Goal: Navigation & Orientation: Find specific page/section

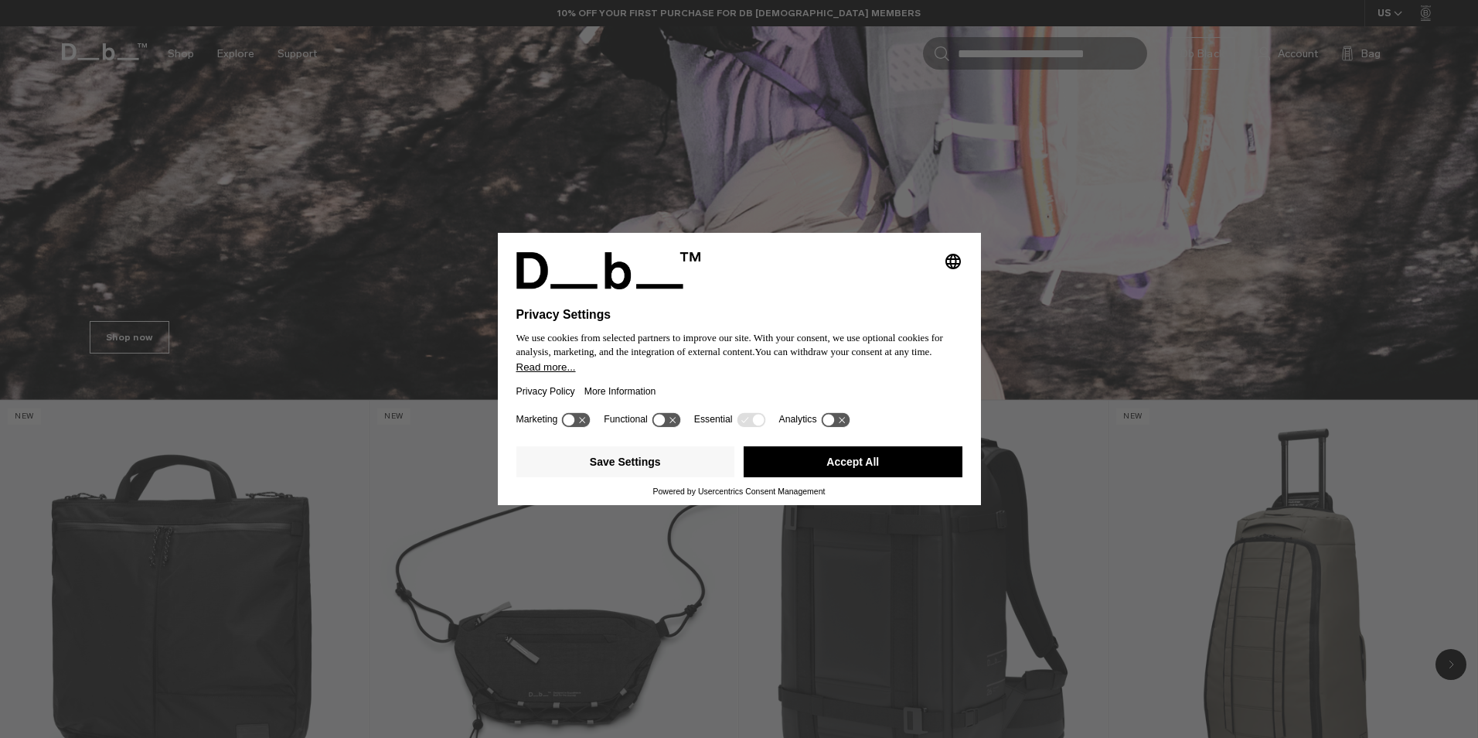
click at [955, 260] on icon "Select language" at bounding box center [953, 261] width 19 height 19
click at [904, 271] on button "English Group 3" at bounding box center [901, 271] width 124 height 38
click at [809, 472] on button "Accept All" at bounding box center [853, 461] width 219 height 31
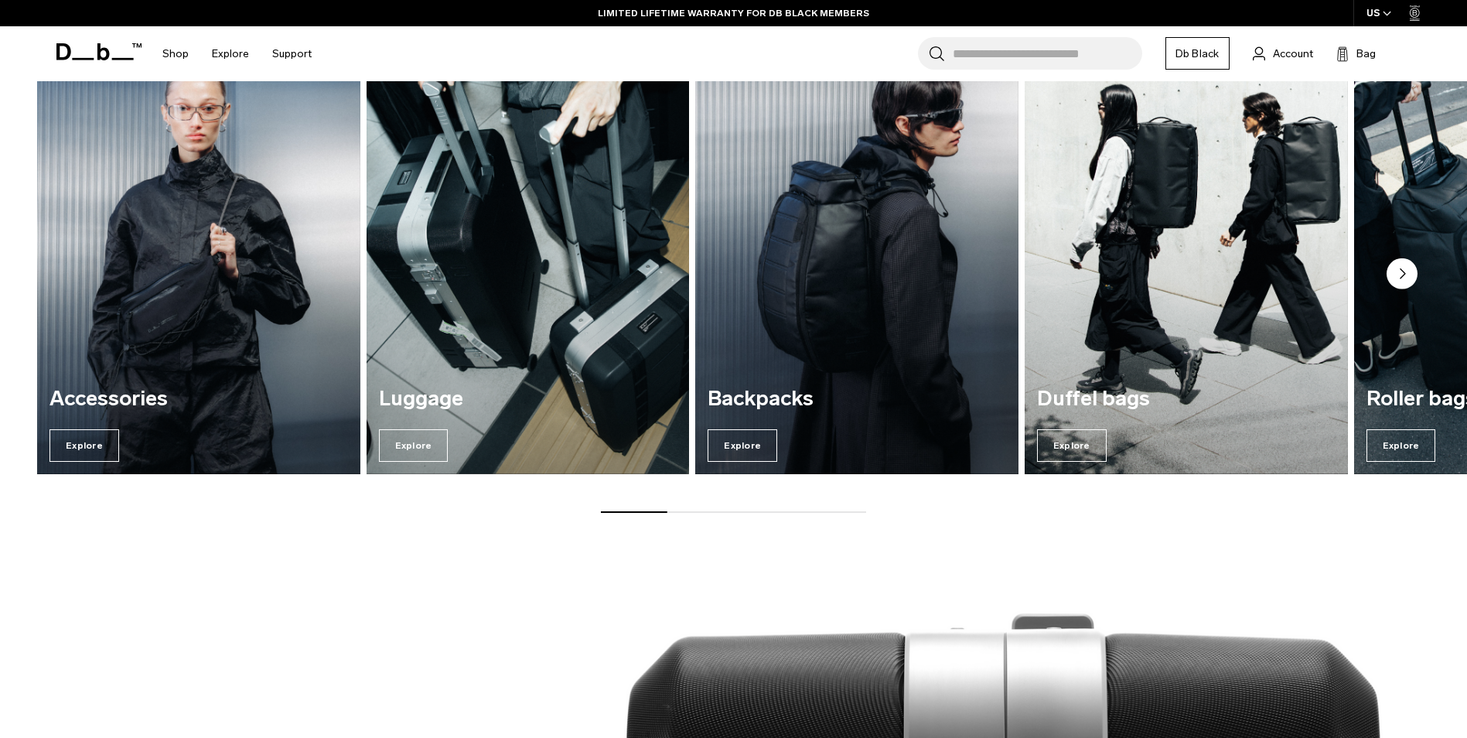
scroll to position [1389, 0]
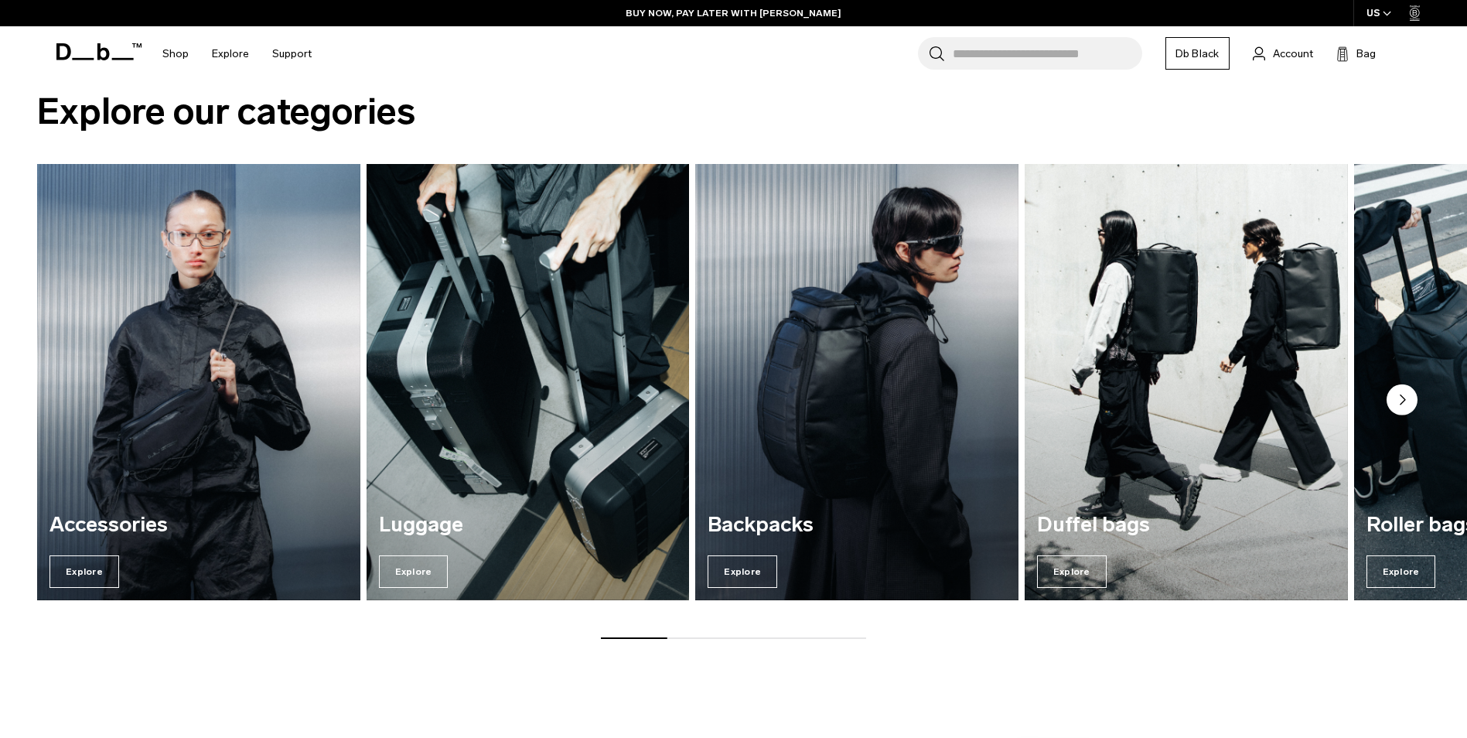
click at [1395, 400] on circle "Next slide" at bounding box center [1401, 398] width 31 height 31
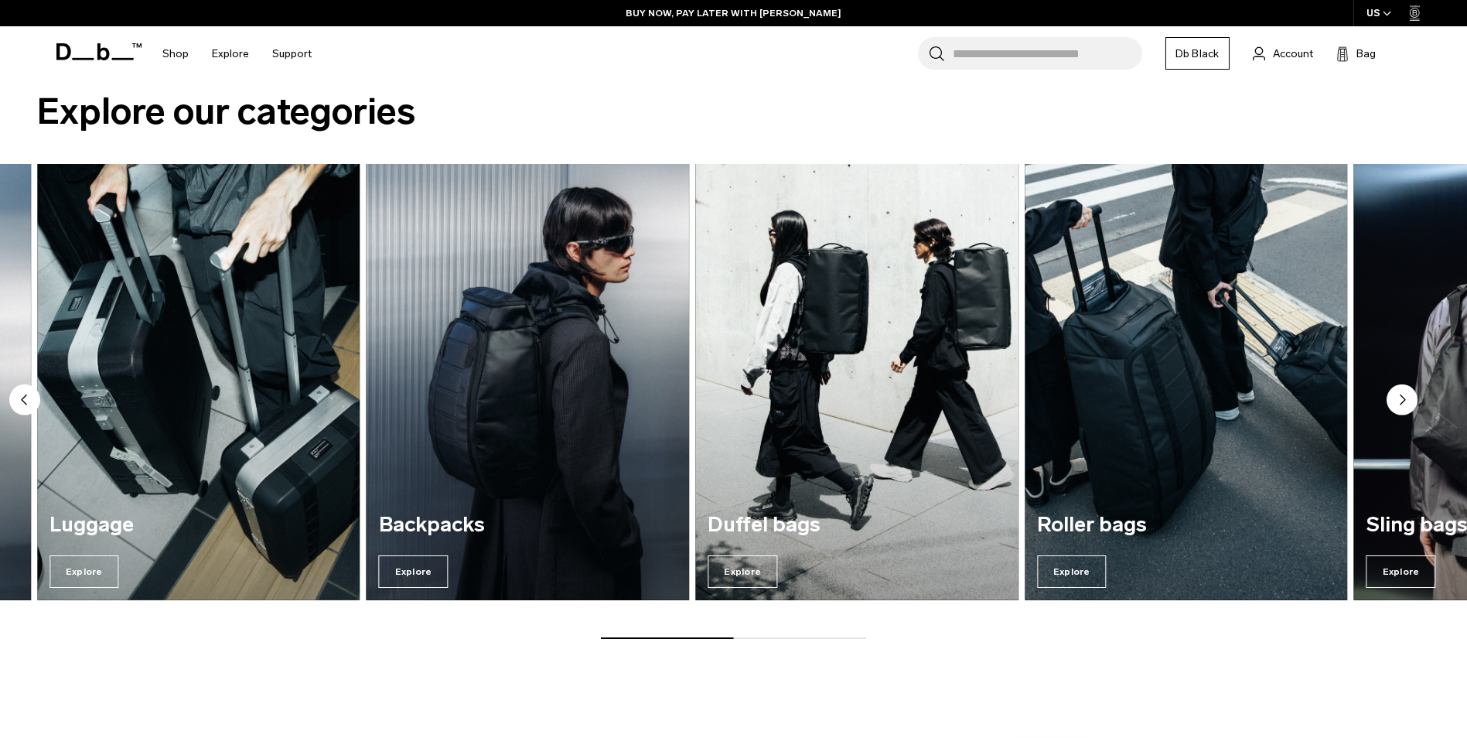
click at [1395, 400] on circle "Next slide" at bounding box center [1401, 398] width 31 height 31
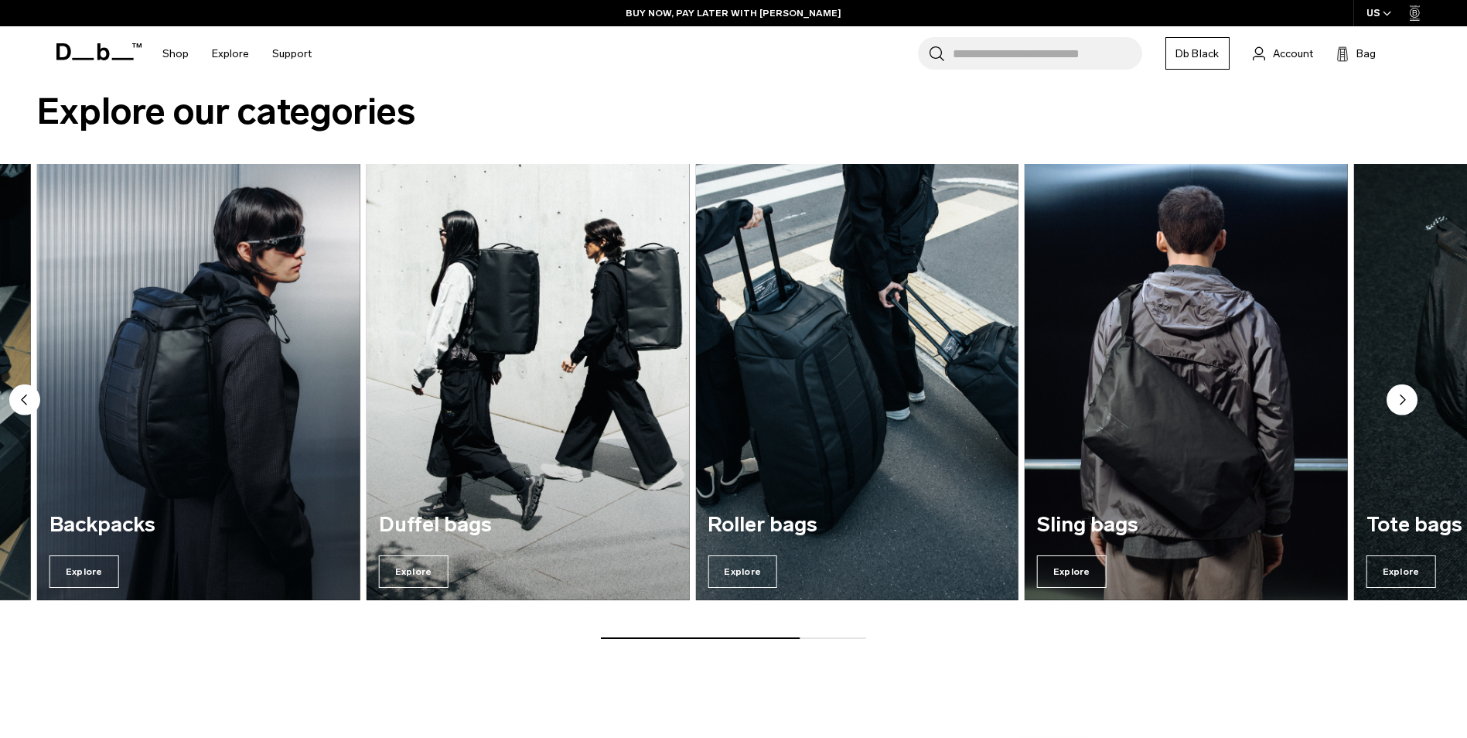
click at [1395, 400] on circle "Next slide" at bounding box center [1401, 398] width 31 height 31
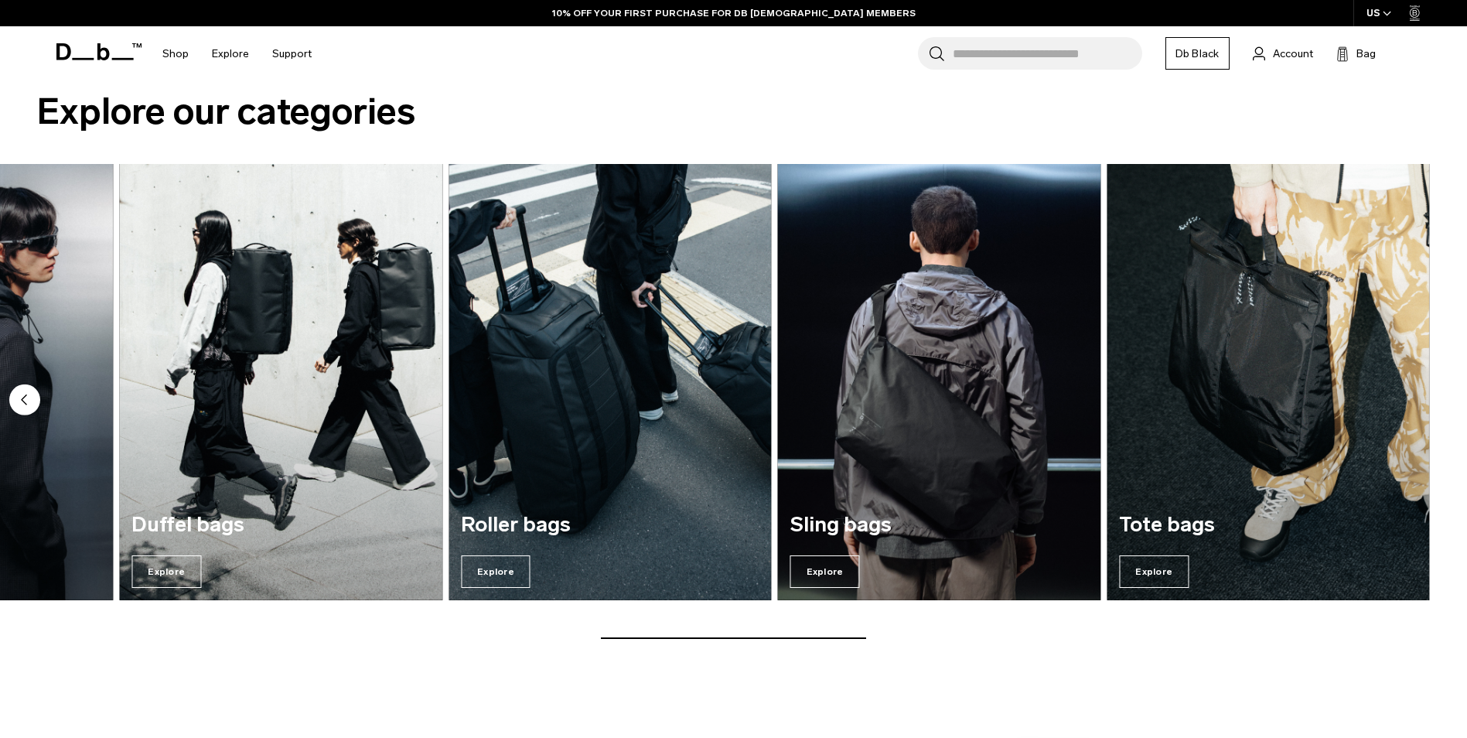
click at [29, 403] on circle "Previous slide" at bounding box center [24, 398] width 31 height 31
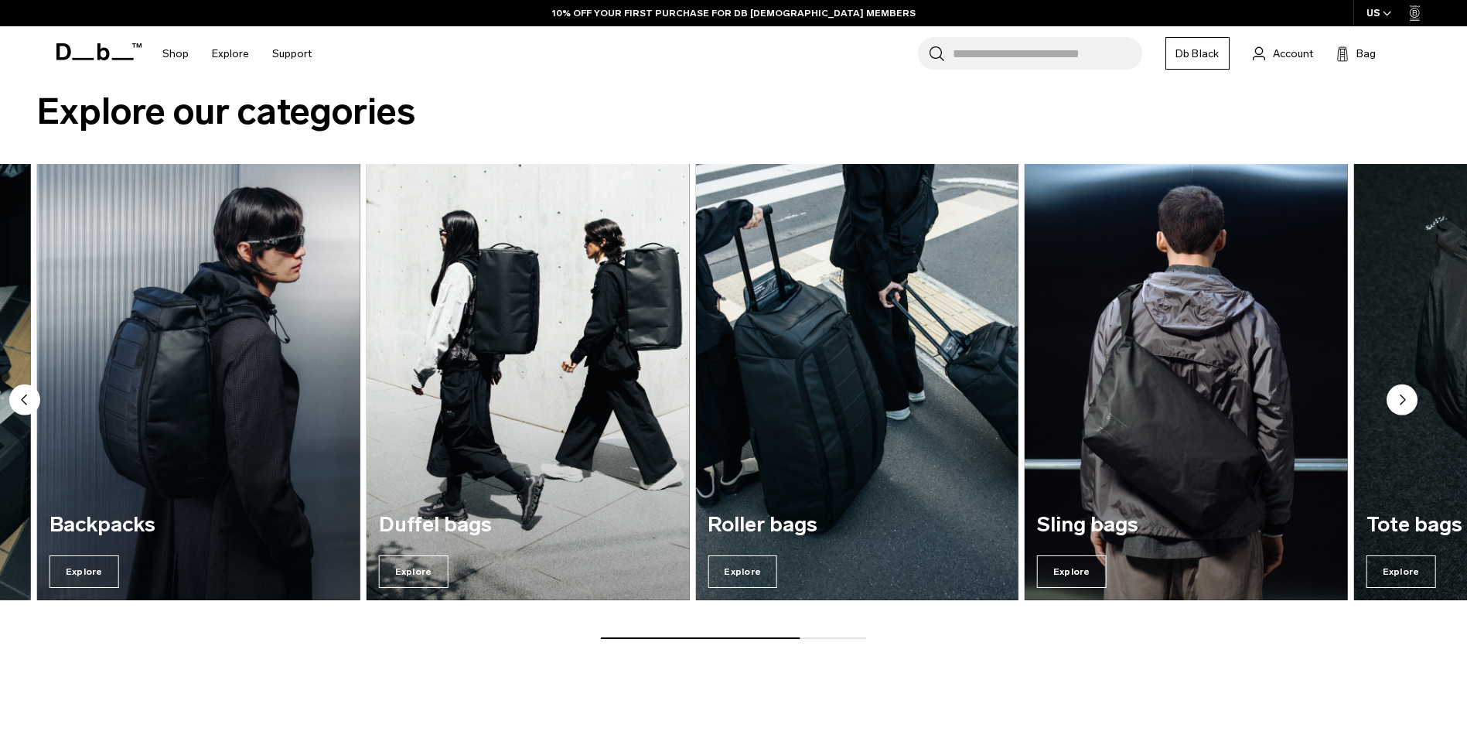
click at [29, 403] on circle "Previous slide" at bounding box center [24, 398] width 31 height 31
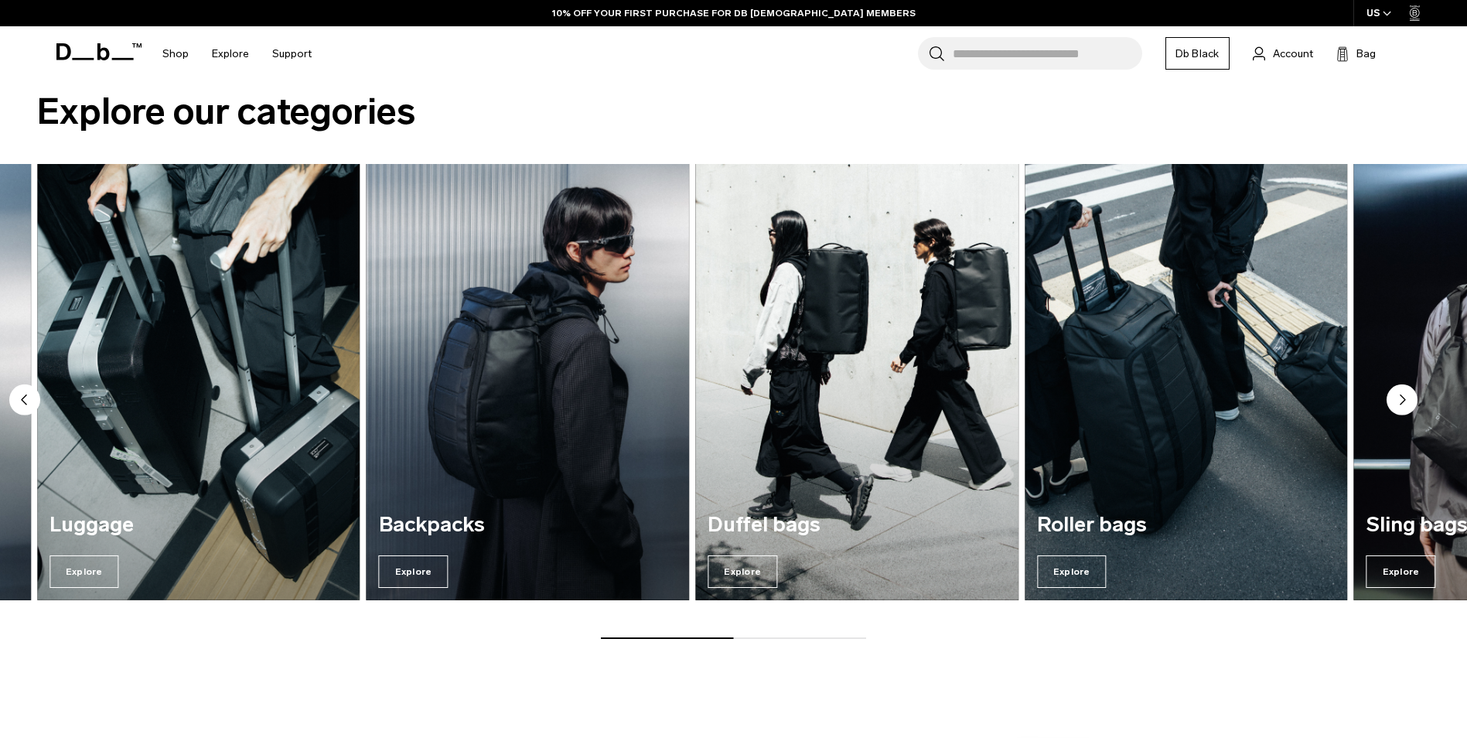
click at [29, 403] on circle "Previous slide" at bounding box center [24, 398] width 31 height 31
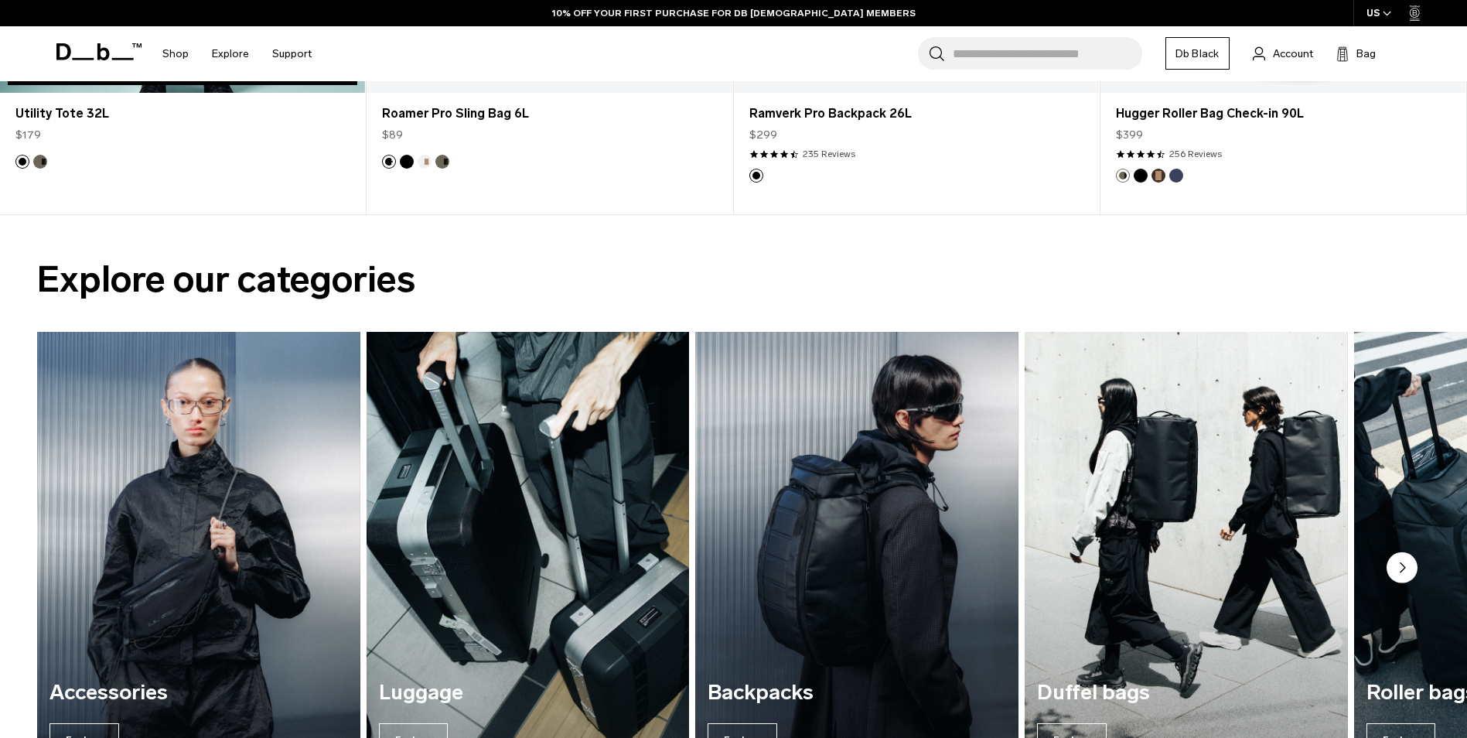
scroll to position [1080, 0]
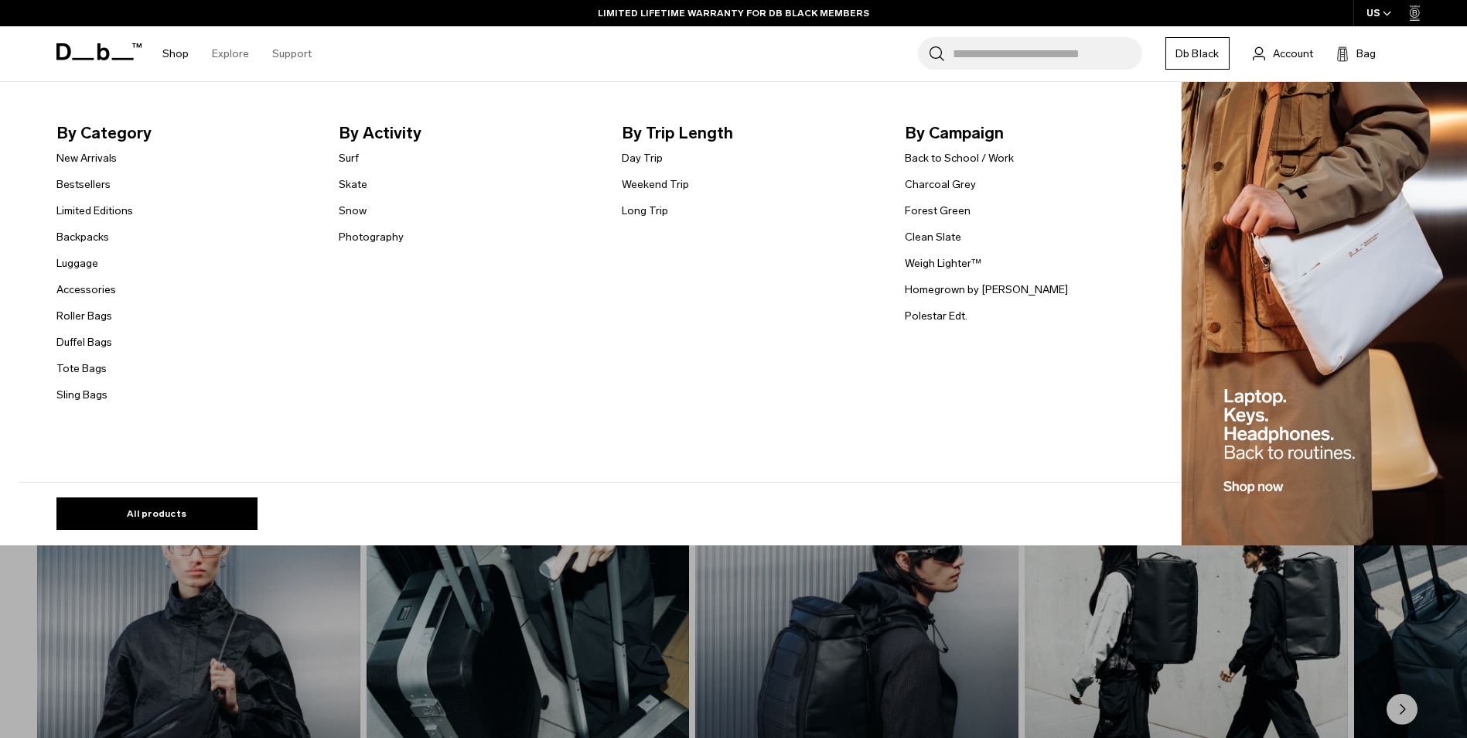
click at [109, 131] on span "By Category" at bounding box center [185, 133] width 258 height 25
click at [158, 510] on link "All products" at bounding box center [156, 513] width 201 height 32
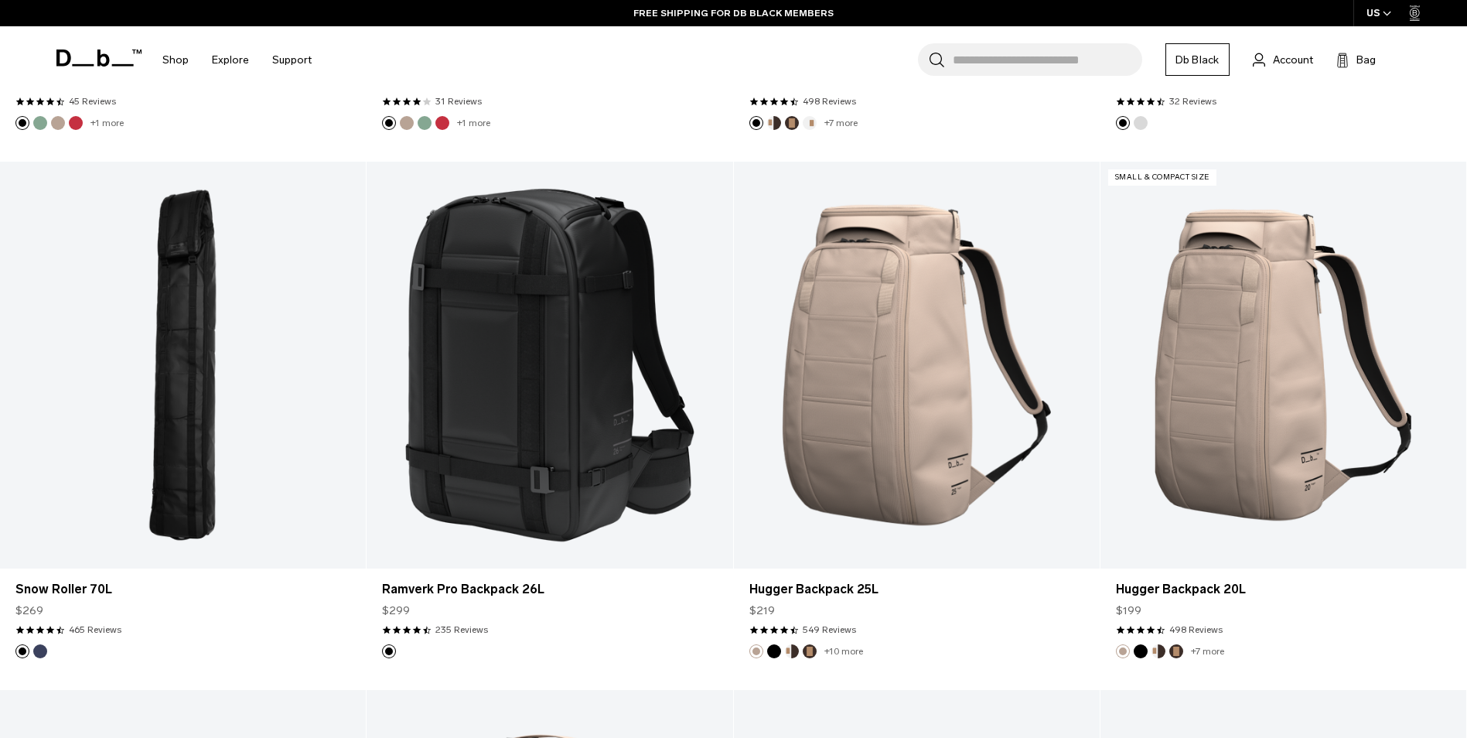
scroll to position [5051, 0]
